Goal: Task Accomplishment & Management: Use online tool/utility

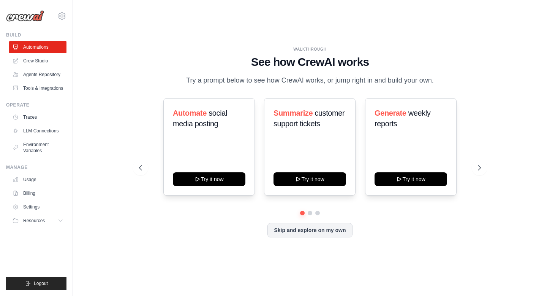
click at [307, 213] on div at bounding box center [310, 213] width 342 height 5
click at [309, 213] on button at bounding box center [310, 213] width 6 height 6
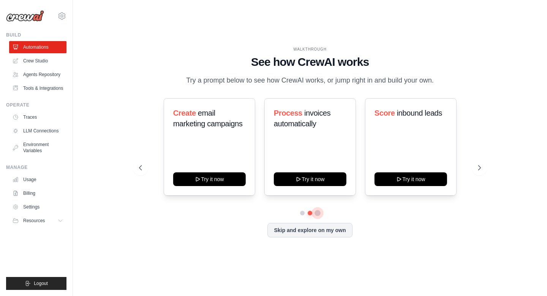
click at [317, 211] on button at bounding box center [318, 213] width 6 height 6
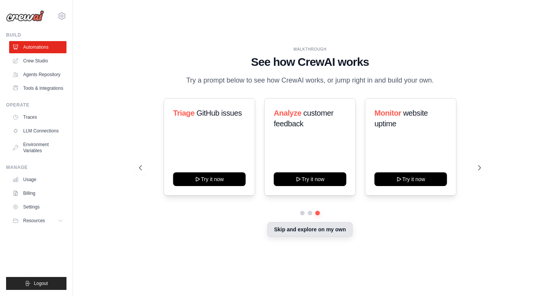
click at [326, 235] on button "Skip and explore on my own" at bounding box center [310, 229] width 85 height 14
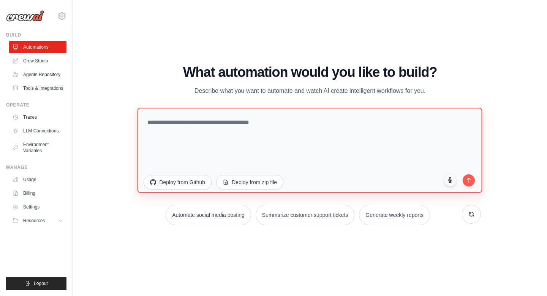
click at [176, 128] on textarea at bounding box center [310, 150] width 345 height 85
paste textarea "**********"
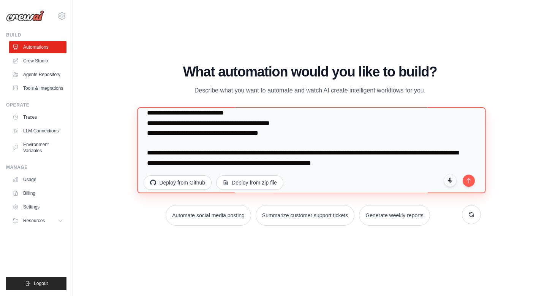
scroll to position [8897, 0]
type textarea "**********"
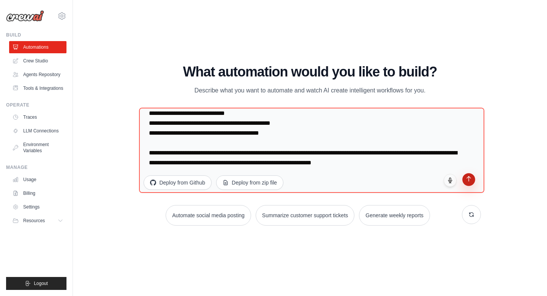
click at [467, 181] on button "submit" at bounding box center [469, 179] width 13 height 13
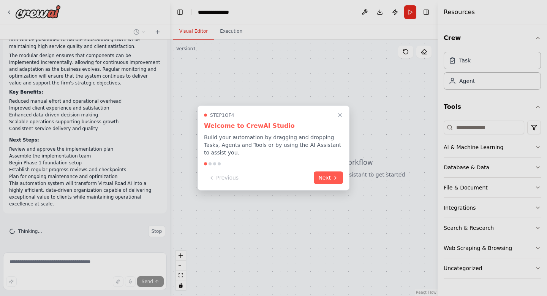
scroll to position [6121, 0]
click at [332, 175] on button "Next" at bounding box center [328, 177] width 29 height 13
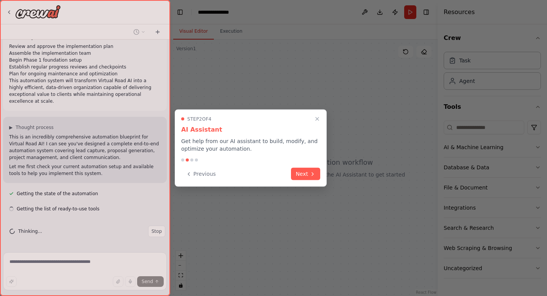
scroll to position [6223, 0]
click at [306, 171] on button "Next" at bounding box center [305, 173] width 29 height 13
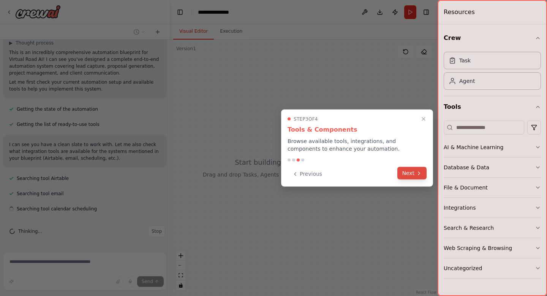
scroll to position [6308, 0]
click at [404, 171] on button "Next" at bounding box center [412, 173] width 29 height 13
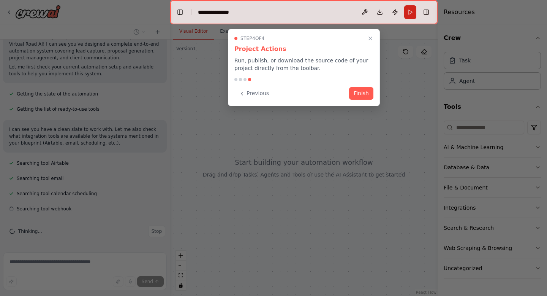
scroll to position [6323, 0]
click at [366, 98] on button "Finish" at bounding box center [361, 92] width 24 height 13
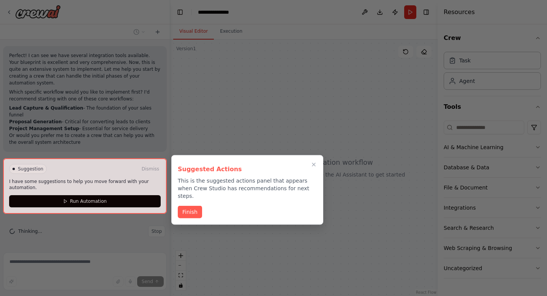
click at [133, 201] on div at bounding box center [85, 186] width 164 height 56
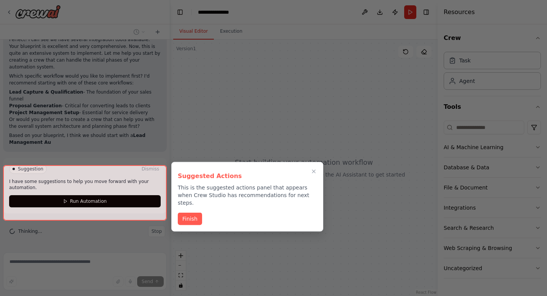
click at [102, 201] on div at bounding box center [85, 193] width 164 height 56
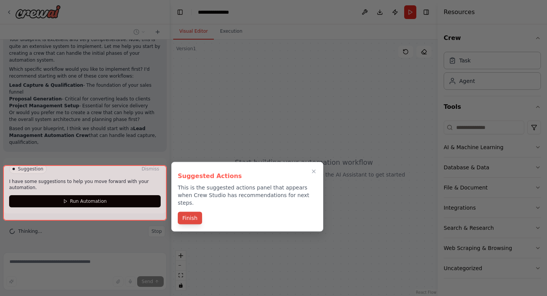
scroll to position [6505, 0]
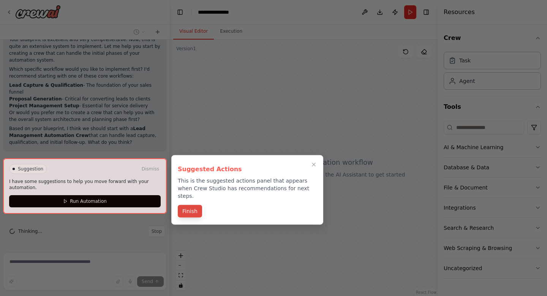
click at [194, 207] on button "Finish" at bounding box center [190, 211] width 24 height 13
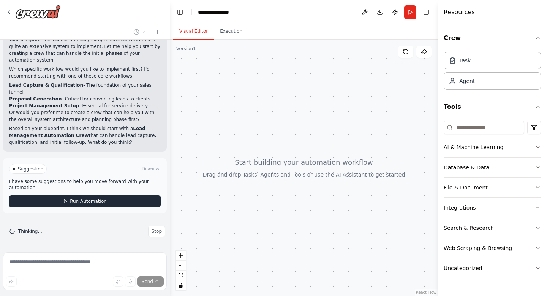
click at [140, 201] on button "Run Automation" at bounding box center [85, 201] width 152 height 12
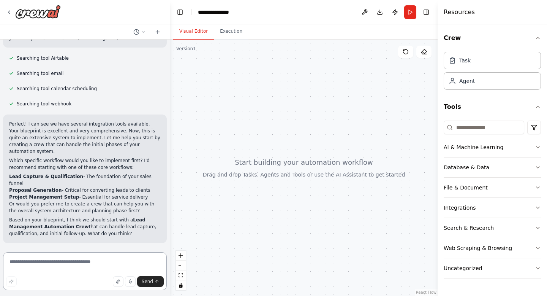
scroll to position [6414, 0]
click at [65, 264] on textarea at bounding box center [85, 271] width 164 height 38
type textarea "**********"
click at [146, 282] on span "Send" at bounding box center [147, 281] width 11 height 6
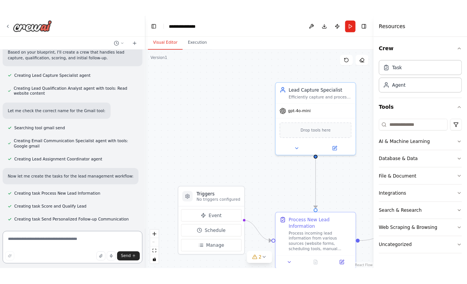
scroll to position [6688, 0]
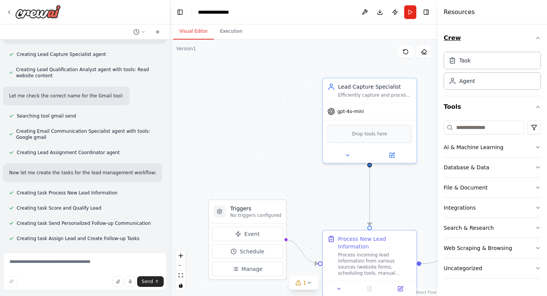
click at [535, 34] on button "Crew" at bounding box center [492, 37] width 97 height 21
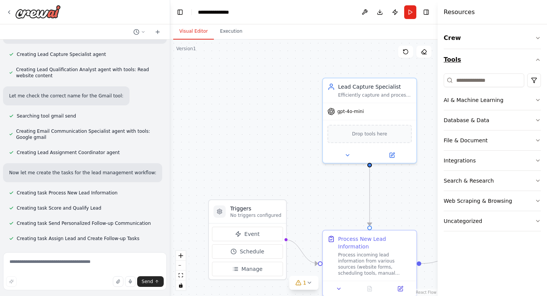
click at [540, 57] on icon "button" at bounding box center [538, 60] width 6 height 6
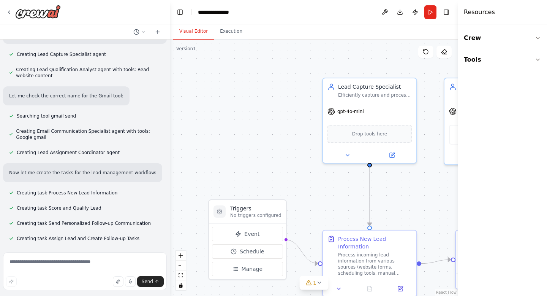
drag, startPoint x: 438, startPoint y: 27, endPoint x: 547, endPoint y: 21, distance: 108.9
click at [547, 21] on div "Resources Crew Tools" at bounding box center [502, 148] width 89 height 296
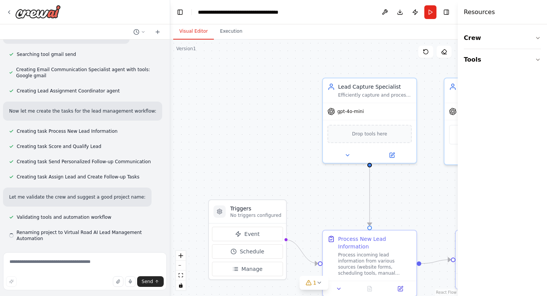
scroll to position [6743, 0]
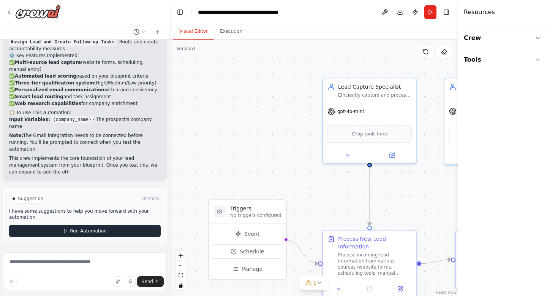
click at [128, 229] on button "Run Automation" at bounding box center [85, 231] width 152 height 12
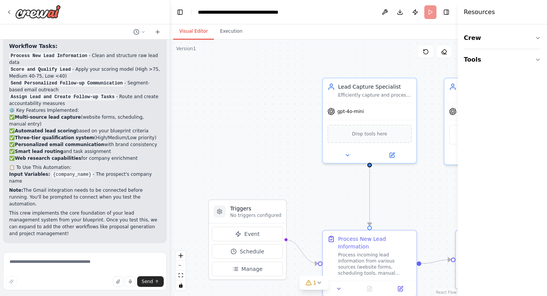
scroll to position [7032, 0]
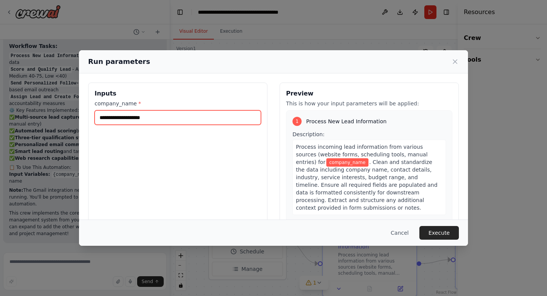
click at [136, 120] on input "company_name *" at bounding box center [178, 117] width 167 height 14
type input "**********"
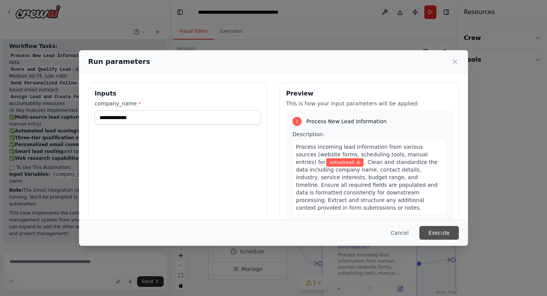
click at [438, 232] on button "Execute" at bounding box center [440, 233] width 40 height 14
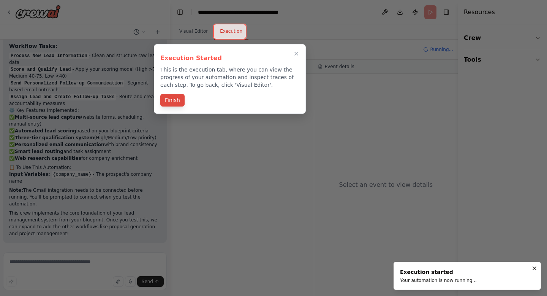
click at [176, 103] on button "Finish" at bounding box center [172, 100] width 24 height 13
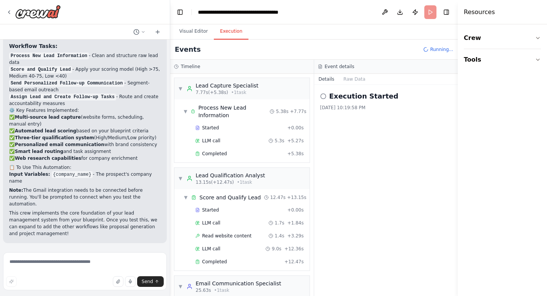
scroll to position [10, 0]
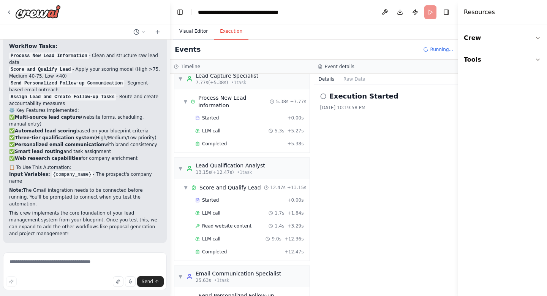
click at [183, 30] on button "Visual Editor" at bounding box center [193, 32] width 41 height 16
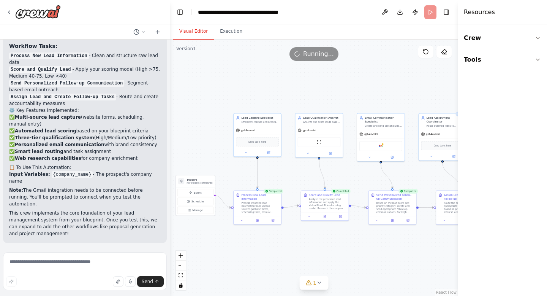
drag, startPoint x: 233, startPoint y: 140, endPoint x: 151, endPoint y: 124, distance: 83.7
click at [151, 124] on div "Virtual Road AI: Automated Digital Consulting Firm - Implementation Guide 1. Sy…" at bounding box center [273, 148] width 547 height 296
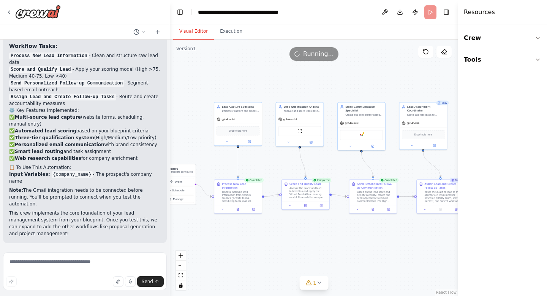
drag, startPoint x: 312, startPoint y: 103, endPoint x: 294, endPoint y: 93, distance: 20.9
click at [294, 93] on div ".deletable-edge-delete-btn { width: 20px; height: 20px; border: 0px solid #ffff…" at bounding box center [314, 168] width 288 height 256
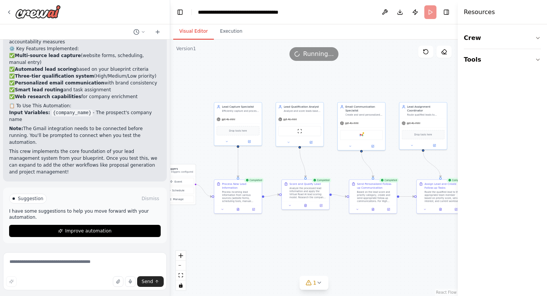
scroll to position [7094, 0]
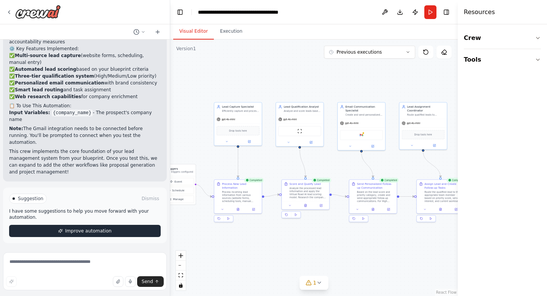
click at [49, 229] on button "Improve automation" at bounding box center [85, 231] width 152 height 12
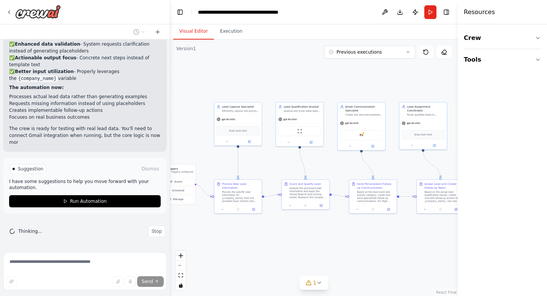
scroll to position [7409, 0]
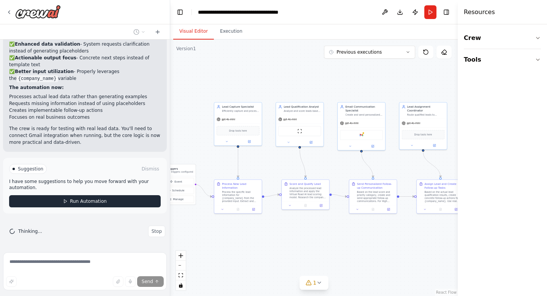
click at [116, 198] on button "Run Automation" at bounding box center [85, 201] width 152 height 12
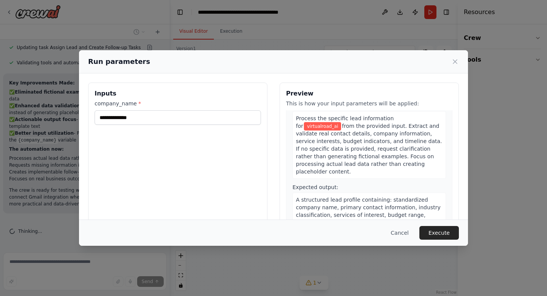
scroll to position [25, 0]
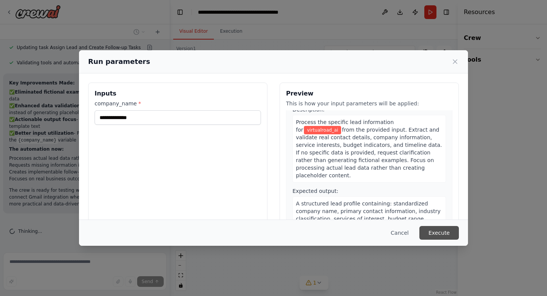
click at [427, 235] on button "Execute" at bounding box center [440, 233] width 40 height 14
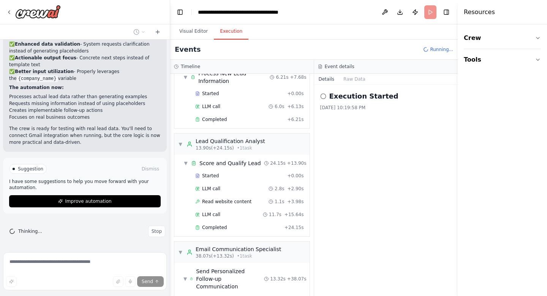
scroll to position [7409, 0]
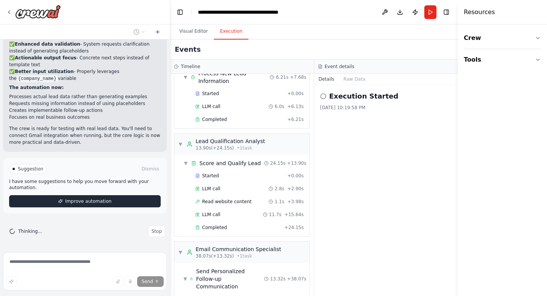
click at [49, 202] on button "Improve automation" at bounding box center [85, 201] width 152 height 12
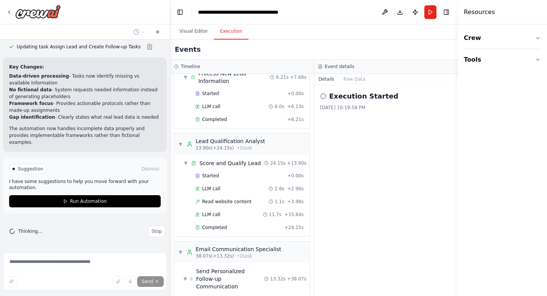
scroll to position [7619, 0]
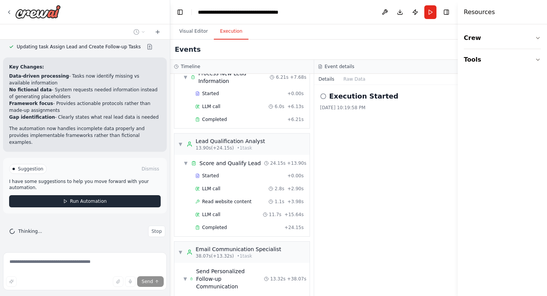
click at [61, 200] on button "Run Automation" at bounding box center [85, 201] width 152 height 12
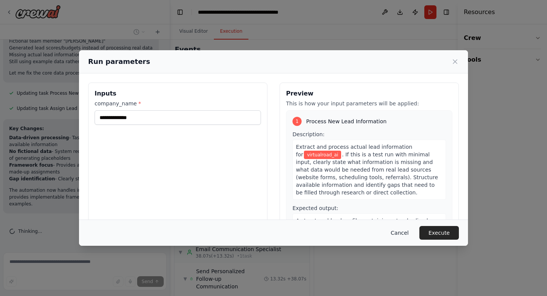
drag, startPoint x: 444, startPoint y: 235, endPoint x: 409, endPoint y: 225, distance: 35.4
click at [409, 226] on div "Cancel Execute" at bounding box center [273, 233] width 371 height 14
click at [406, 230] on button "Cancel" at bounding box center [400, 233] width 30 height 14
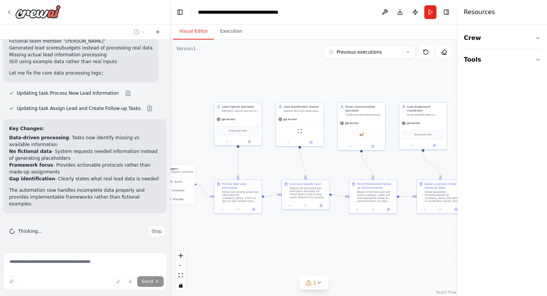
click at [191, 30] on button "Visual Editor" at bounding box center [193, 32] width 41 height 16
click at [520, 68] on button "Tools" at bounding box center [502, 59] width 77 height 21
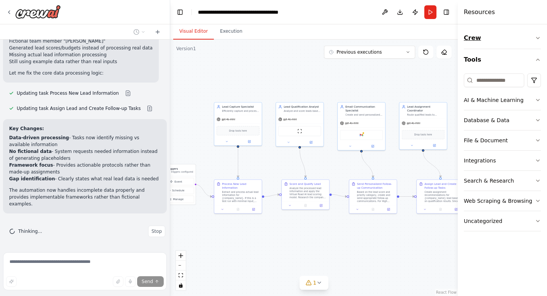
click at [501, 38] on button "Crew" at bounding box center [502, 37] width 77 height 21
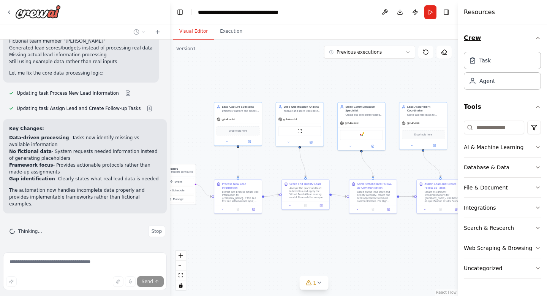
click at [501, 38] on button "Crew" at bounding box center [502, 37] width 77 height 21
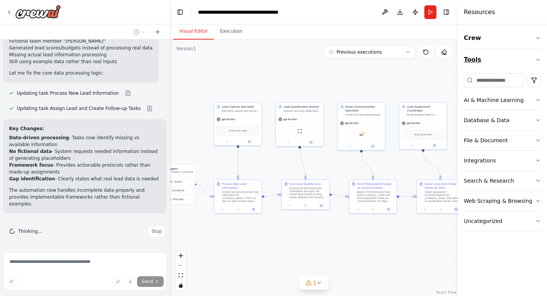
click at [489, 59] on button "Tools" at bounding box center [502, 59] width 77 height 21
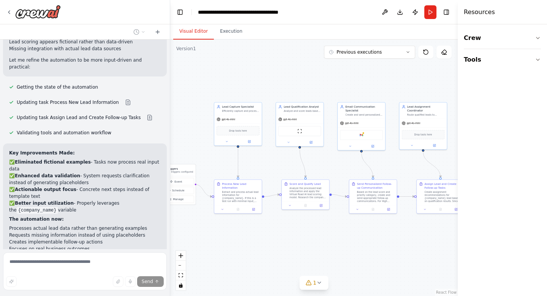
scroll to position [7095, 0]
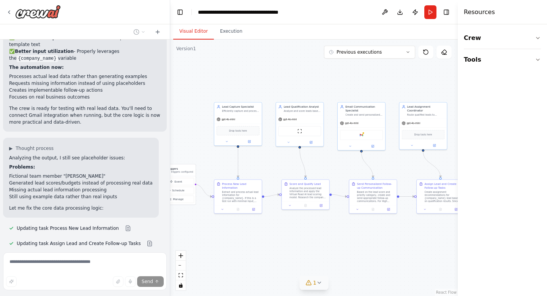
click at [310, 281] on icon at bounding box center [309, 282] width 6 height 6
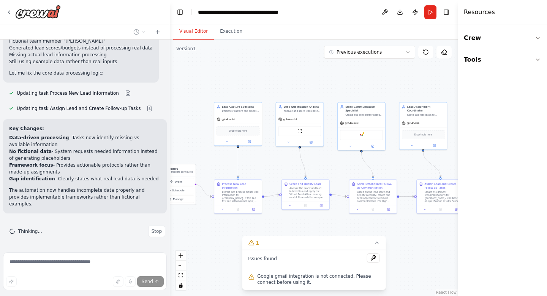
scroll to position [7313, 0]
click at [360, 242] on button "1" at bounding box center [314, 243] width 144 height 14
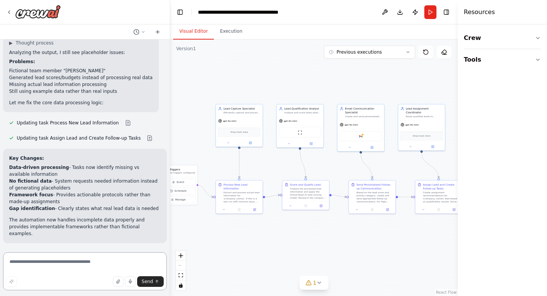
scroll to position [7528, 0]
click at [81, 266] on textarea at bounding box center [85, 271] width 164 height 38
type textarea "**********"
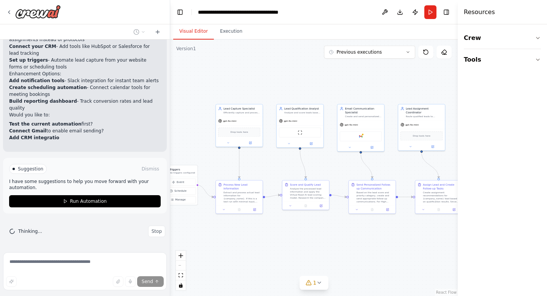
scroll to position [7850, 0]
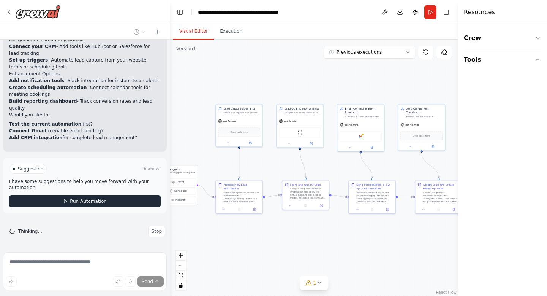
click at [90, 200] on span "Run Automation" at bounding box center [88, 201] width 37 height 6
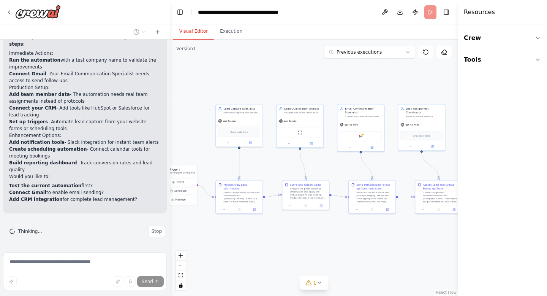
scroll to position [7788, 0]
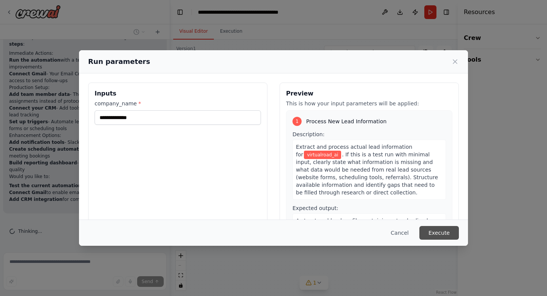
click at [452, 233] on button "Execute" at bounding box center [440, 233] width 40 height 14
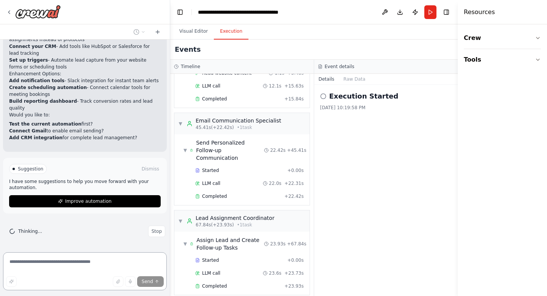
scroll to position [7820, 0]
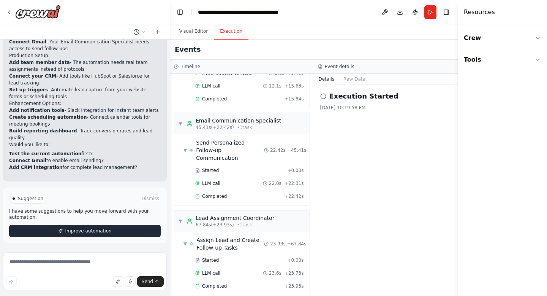
click at [94, 232] on span "Improve automation" at bounding box center [88, 231] width 46 height 6
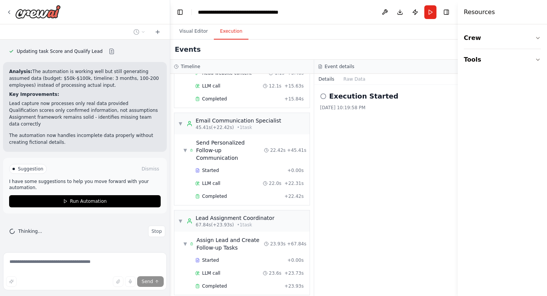
scroll to position [7976, 0]
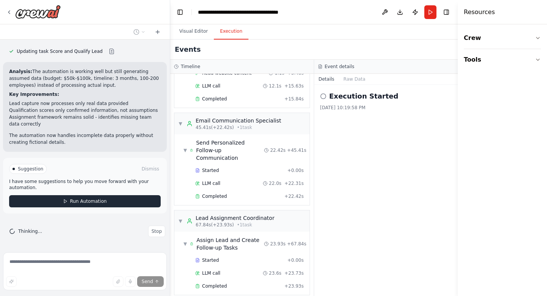
click at [90, 205] on button "Run Automation" at bounding box center [85, 201] width 152 height 12
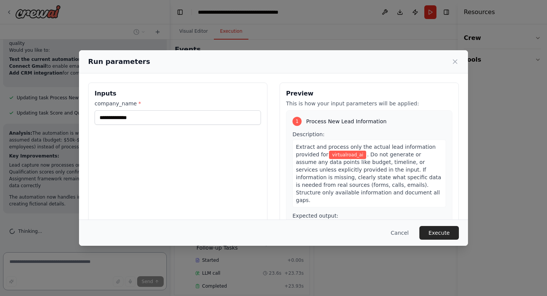
scroll to position [7885, 0]
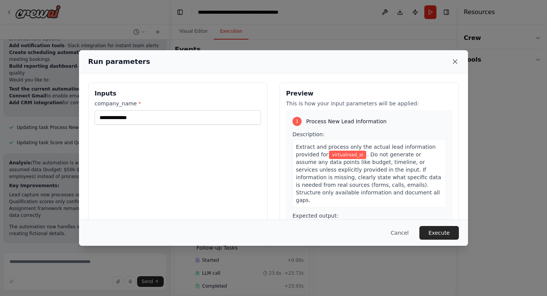
click at [455, 58] on icon at bounding box center [456, 62] width 8 height 8
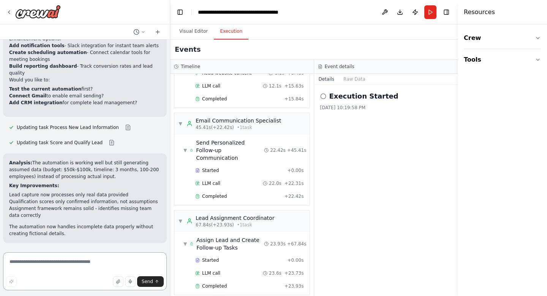
click at [106, 263] on textarea at bounding box center [85, 271] width 164 height 38
click at [87, 264] on textarea at bounding box center [85, 271] width 164 height 38
type textarea "*"
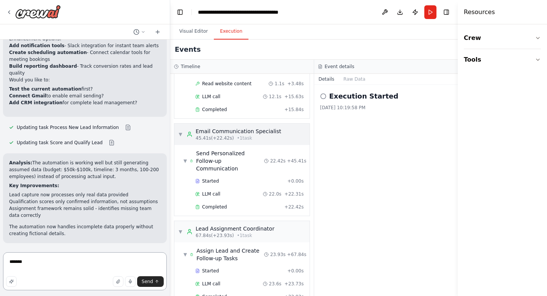
scroll to position [163, 0]
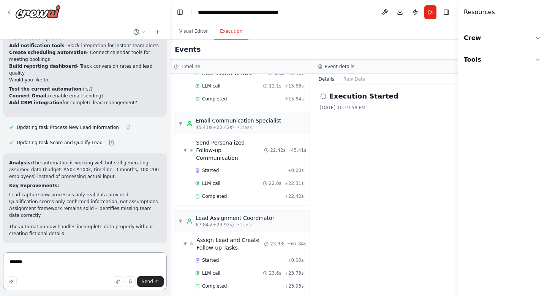
type textarea "******"
